Goal: Check status: Check status

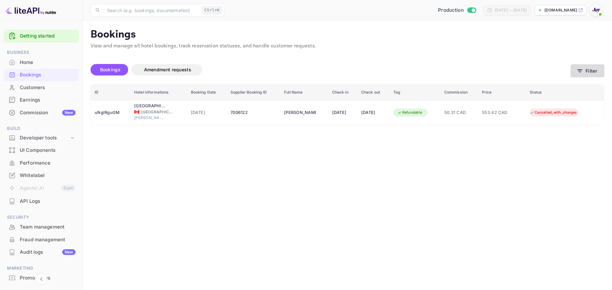
click at [588, 71] on button "Filter" at bounding box center [587, 70] width 34 height 13
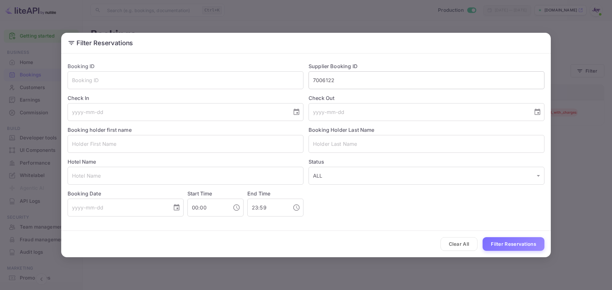
click at [352, 71] on div "Supplier Booking ID 7006122 ​" at bounding box center [423, 73] width 241 height 32
click at [352, 72] on input "7006122" at bounding box center [426, 80] width 236 height 18
paste input "9130197"
type input "9130197"
click at [523, 248] on button "Filter Reservations" at bounding box center [513, 244] width 62 height 14
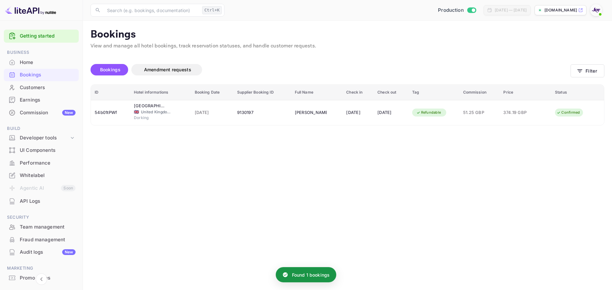
click at [426, 205] on main "Bookings View and manage all hotel bookings, track reservation statuses, and ha…" at bounding box center [347, 156] width 529 height 270
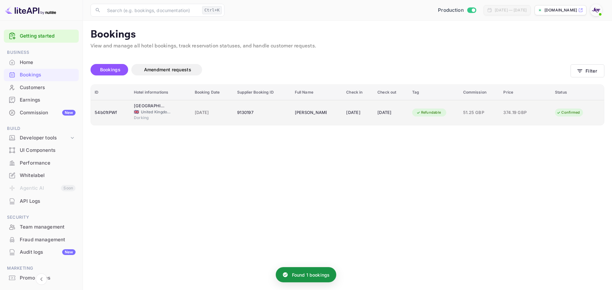
click at [175, 113] on div "🇬🇧 [GEOGRAPHIC_DATA] and [GEOGRAPHIC_DATA]" at bounding box center [160, 112] width 53 height 6
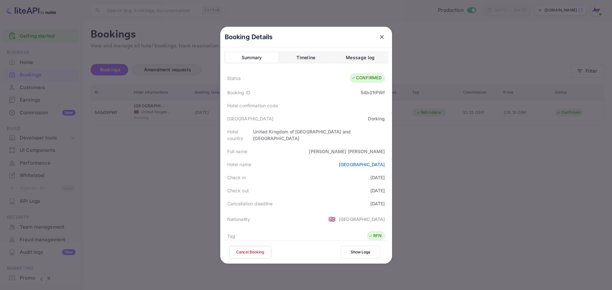
click at [368, 92] on div "54b01tPWf" at bounding box center [373, 92] width 24 height 7
click at [469, 192] on div at bounding box center [306, 145] width 612 height 290
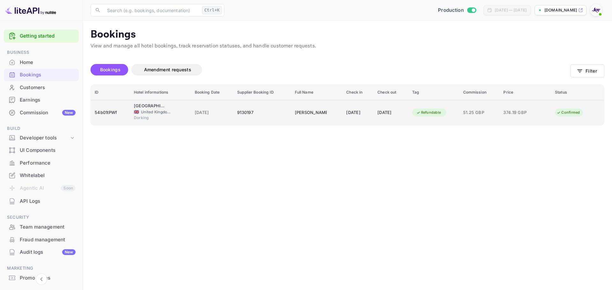
click at [255, 112] on div "9130197" at bounding box center [262, 113] width 50 height 10
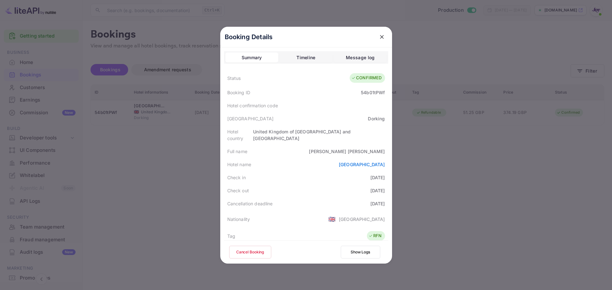
click at [366, 91] on div "54b01tPWf" at bounding box center [373, 92] width 24 height 7
copy div "54b01tPWf"
drag, startPoint x: 382, startPoint y: 145, endPoint x: 361, endPoint y: 146, distance: 21.4
click at [361, 146] on div "Full name [PERSON_NAME]" at bounding box center [306, 151] width 164 height 13
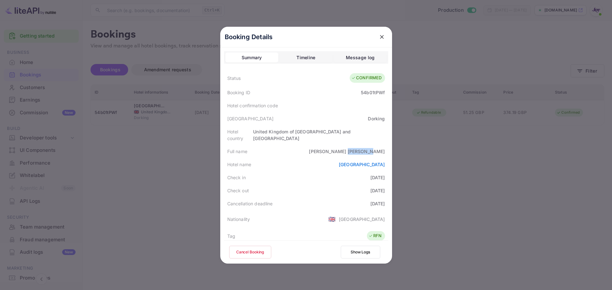
copy div "[PERSON_NAME]"
click at [344, 197] on div "Cancellation deadline [DATE]" at bounding box center [306, 203] width 164 height 13
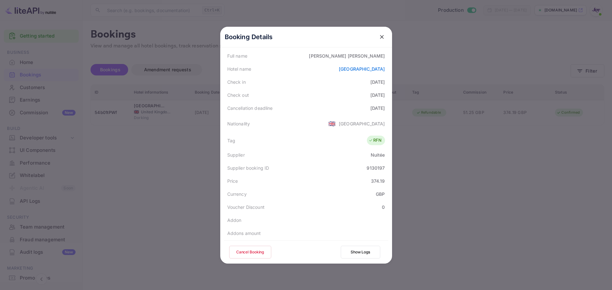
click at [374, 165] on div "9130197" at bounding box center [375, 168] width 18 height 7
copy div "9130197"
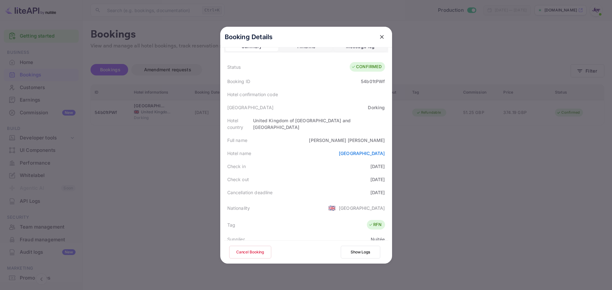
scroll to position [0, 0]
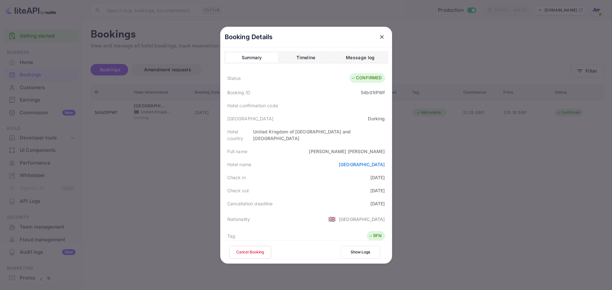
click at [354, 108] on div "Hotel confirmation code" at bounding box center [306, 105] width 164 height 13
click at [287, 109] on div "Hotel confirmation code" at bounding box center [306, 105] width 164 height 13
click at [281, 106] on div "Hotel confirmation code" at bounding box center [306, 105] width 164 height 13
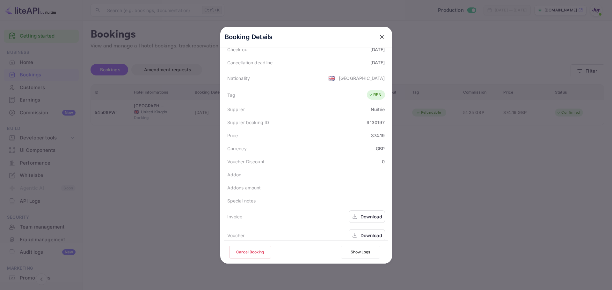
scroll to position [141, 0]
click at [362, 213] on div "Download" at bounding box center [371, 216] width 22 height 7
click at [365, 232] on div "Download" at bounding box center [371, 235] width 22 height 7
click at [288, 87] on div "Tag RFN" at bounding box center [306, 95] width 164 height 16
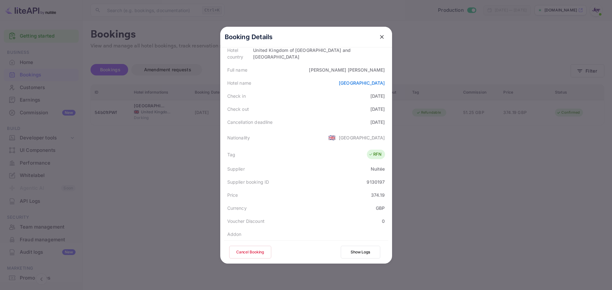
scroll to position [0, 0]
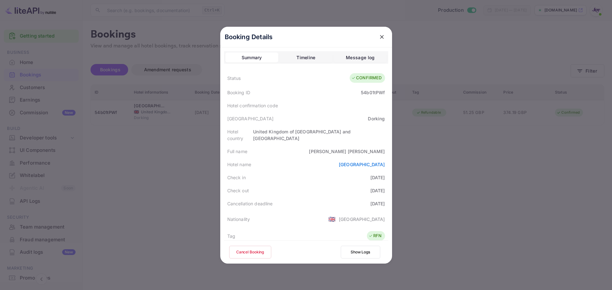
click at [369, 94] on div "54b01tPWf" at bounding box center [373, 92] width 24 height 7
copy div "54b01tPWf"
click at [319, 105] on div "Hotel confirmation code" at bounding box center [306, 105] width 164 height 13
click at [372, 93] on div "54b01tPWf" at bounding box center [373, 92] width 24 height 7
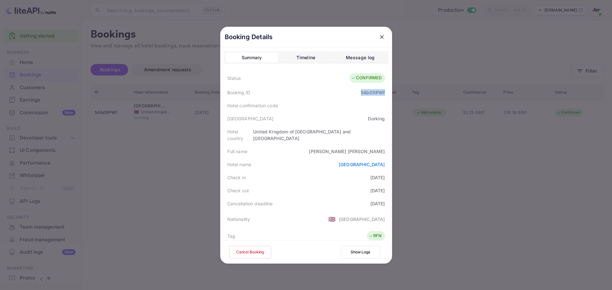
click at [372, 93] on div "54b01tPWf" at bounding box center [373, 92] width 24 height 7
copy div "54b01tPWf"
click at [306, 210] on div "Nationality 🇬🇧 [DEMOGRAPHIC_DATA]" at bounding box center [306, 219] width 164 height 18
click at [510, 192] on div at bounding box center [306, 145] width 612 height 290
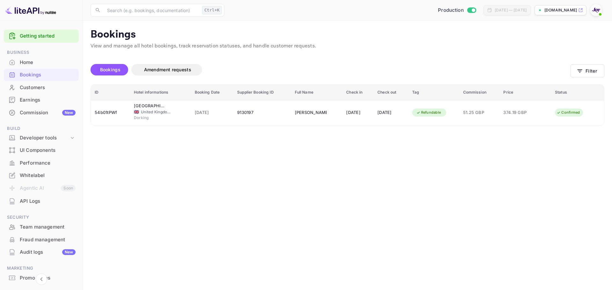
click at [386, 201] on main "Bookings View and manage all hotel bookings, track reservation statuses, and ha…" at bounding box center [347, 156] width 529 height 270
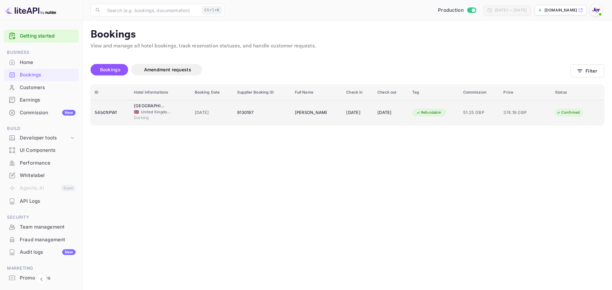
click at [107, 114] on div "54b01tPWf" at bounding box center [111, 113] width 32 height 10
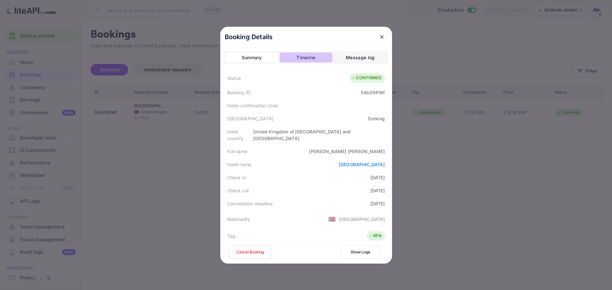
click at [304, 59] on div "Timeline" at bounding box center [305, 58] width 19 height 8
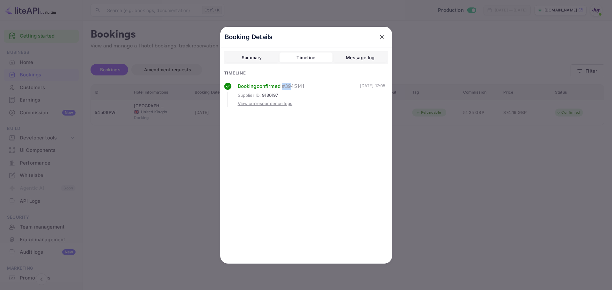
drag, startPoint x: 312, startPoint y: 85, endPoint x: 294, endPoint y: 86, distance: 18.2
click at [294, 86] on div "Booking confirmed # 3945141" at bounding box center [299, 86] width 122 height 7
click at [308, 94] on div "Supplier ID : 9130197" at bounding box center [299, 95] width 122 height 6
drag, startPoint x: 312, startPoint y: 84, endPoint x: 303, endPoint y: 89, distance: 9.6
click at [304, 88] on div "Booking confirmed # 3945141" at bounding box center [299, 86] width 122 height 7
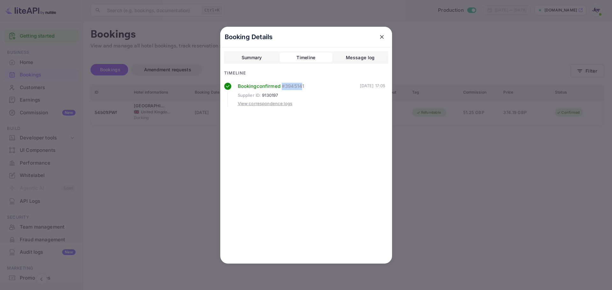
click at [310, 86] on div "Booking confirmed # 3945141" at bounding box center [299, 86] width 122 height 7
drag, startPoint x: 309, startPoint y: 86, endPoint x: 296, endPoint y: 86, distance: 13.4
click at [296, 86] on div "Booking confirmed # 3945141" at bounding box center [299, 86] width 122 height 7
click at [296, 129] on div "Booking Details Summary Timeline Message log Timeline Booking confirmed # 39451…" at bounding box center [306, 145] width 172 height 237
click at [263, 104] on div "View correspondence logs" at bounding box center [265, 104] width 55 height 6
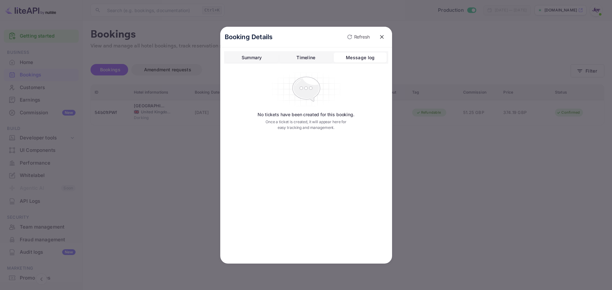
click at [304, 55] on div "Timeline" at bounding box center [305, 58] width 19 height 8
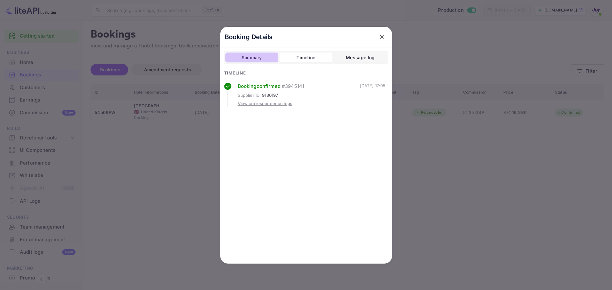
click at [269, 57] on button "Summary" at bounding box center [251, 58] width 53 height 10
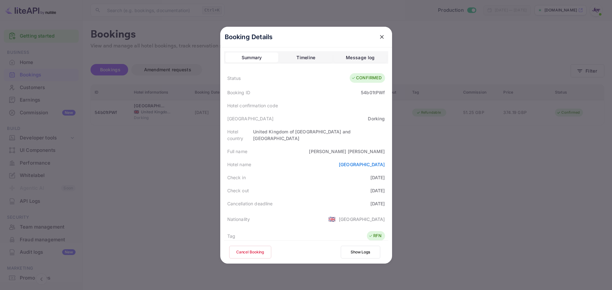
click at [307, 106] on div "Hotel confirmation code" at bounding box center [306, 105] width 164 height 13
click at [263, 108] on div "Hotel confirmation code" at bounding box center [252, 105] width 51 height 7
click at [318, 105] on div "Hotel confirmation code" at bounding box center [306, 105] width 164 height 13
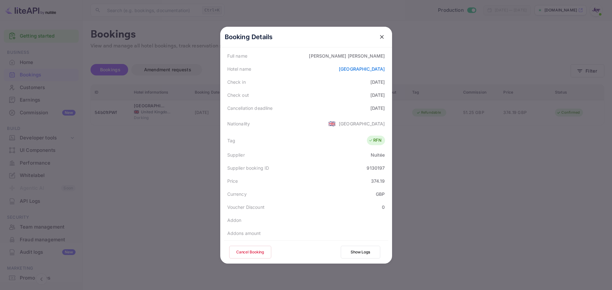
scroll to position [141, 0]
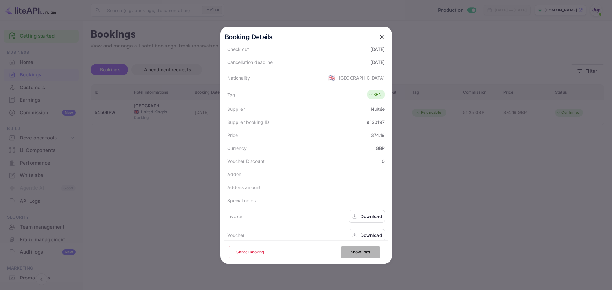
click at [362, 249] on button "Show Logs" at bounding box center [361, 252] width 40 height 13
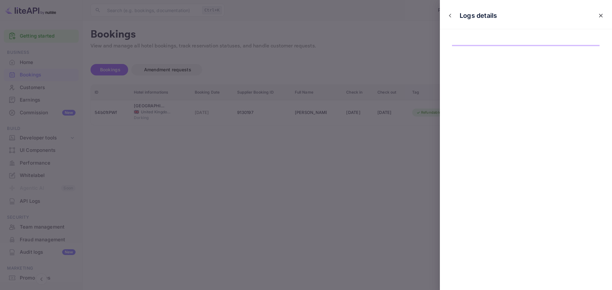
click at [419, 140] on div at bounding box center [306, 145] width 612 height 290
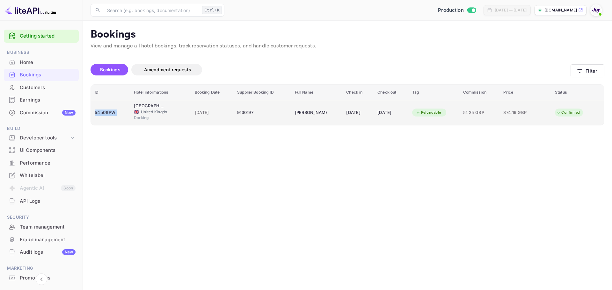
drag, startPoint x: 121, startPoint y: 112, endPoint x: 95, endPoint y: 114, distance: 26.5
click at [95, 114] on div "54b01tPWf" at bounding box center [111, 113] width 32 height 10
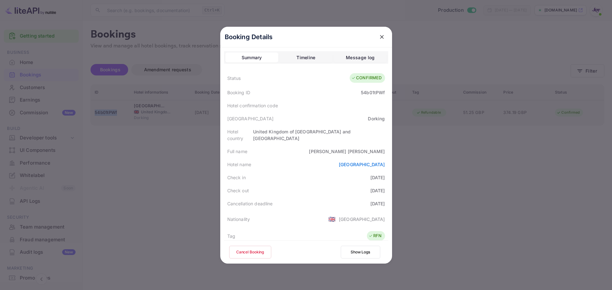
copy div "54b01tPWf"
click at [363, 94] on div "54b01tPWf" at bounding box center [373, 92] width 24 height 7
copy div "54b01tPWf"
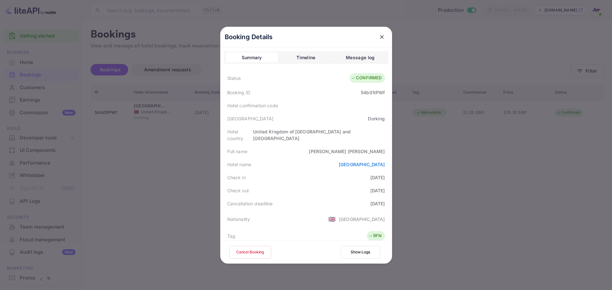
click at [492, 198] on div at bounding box center [306, 145] width 612 height 290
